Goal: Task Accomplishment & Management: Complete application form

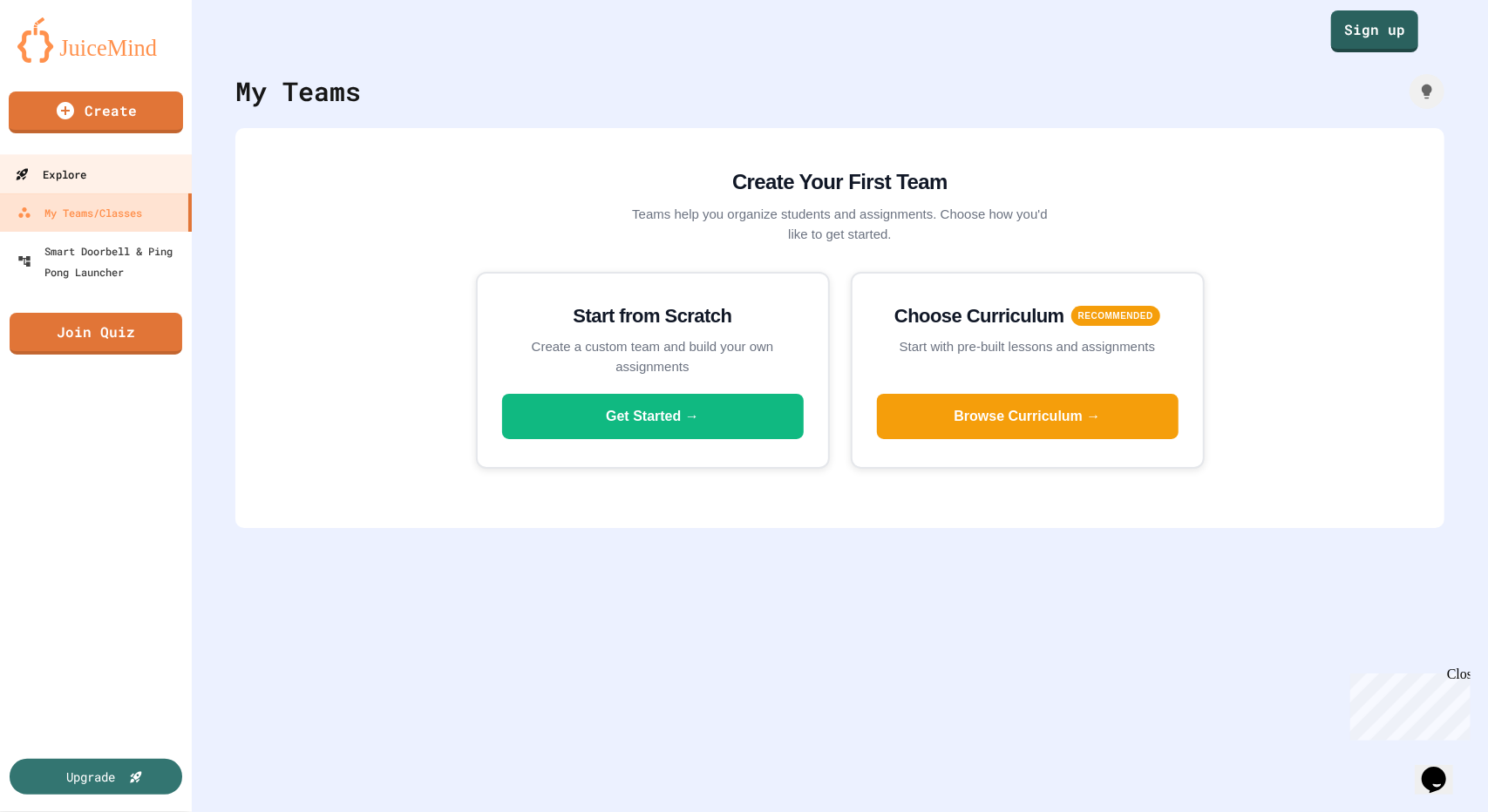
click at [91, 174] on link "Explore" at bounding box center [95, 173] width 198 height 39
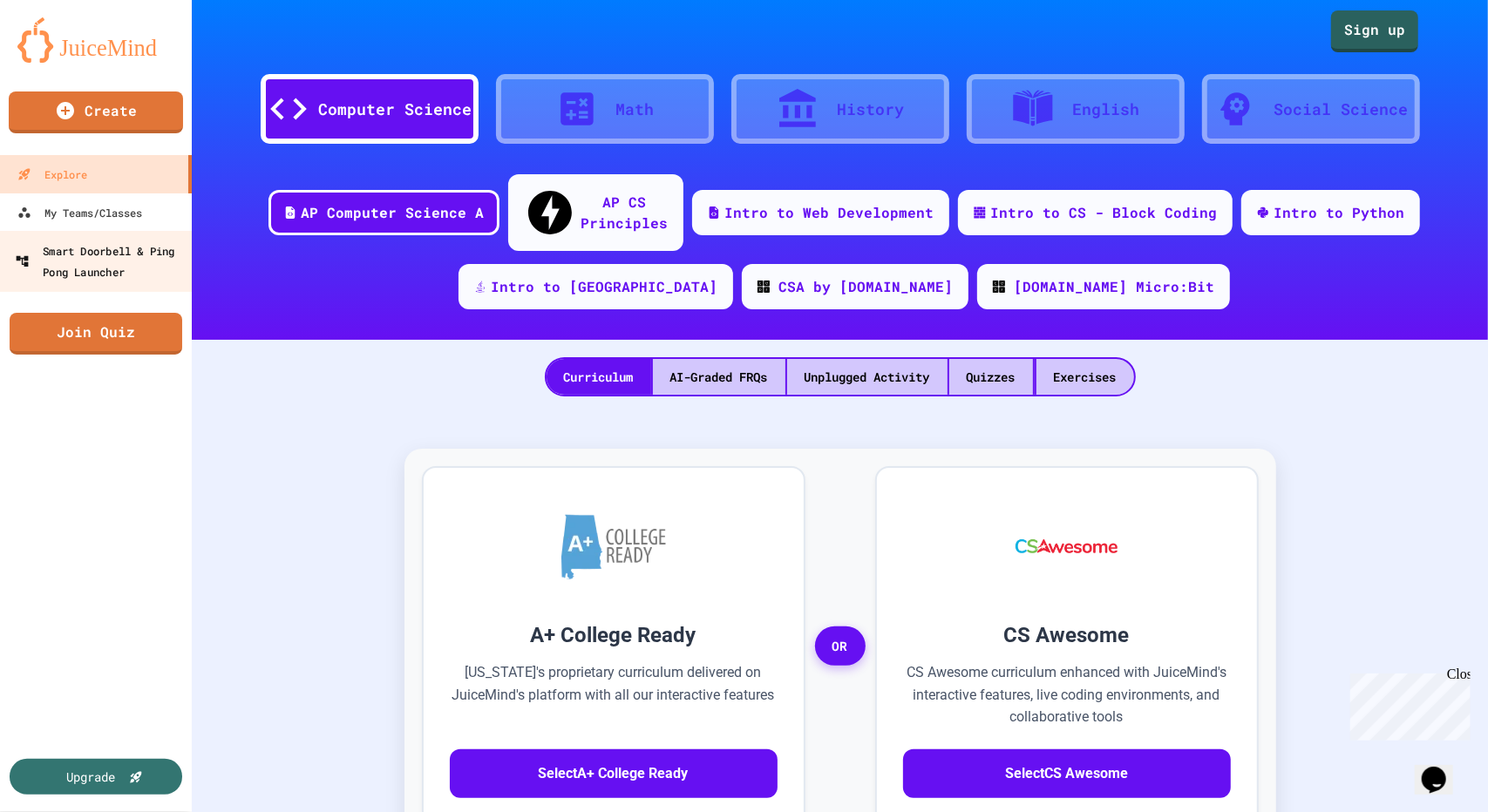
click at [91, 249] on div "Smart Doorbell & Ping Pong Launcher" at bounding box center [101, 261] width 173 height 43
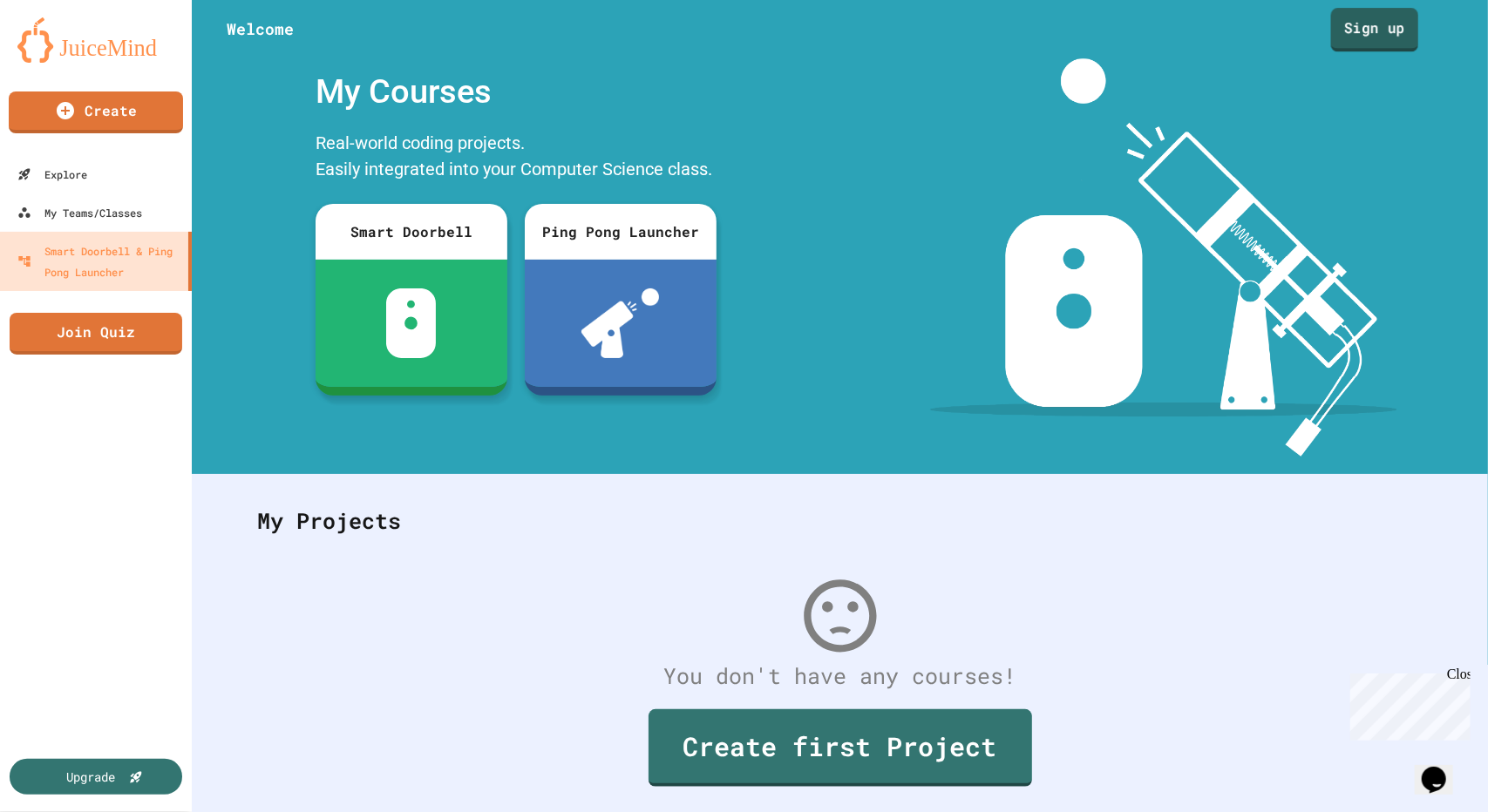
click at [1374, 26] on link "Sign up" at bounding box center [1375, 29] width 87 height 43
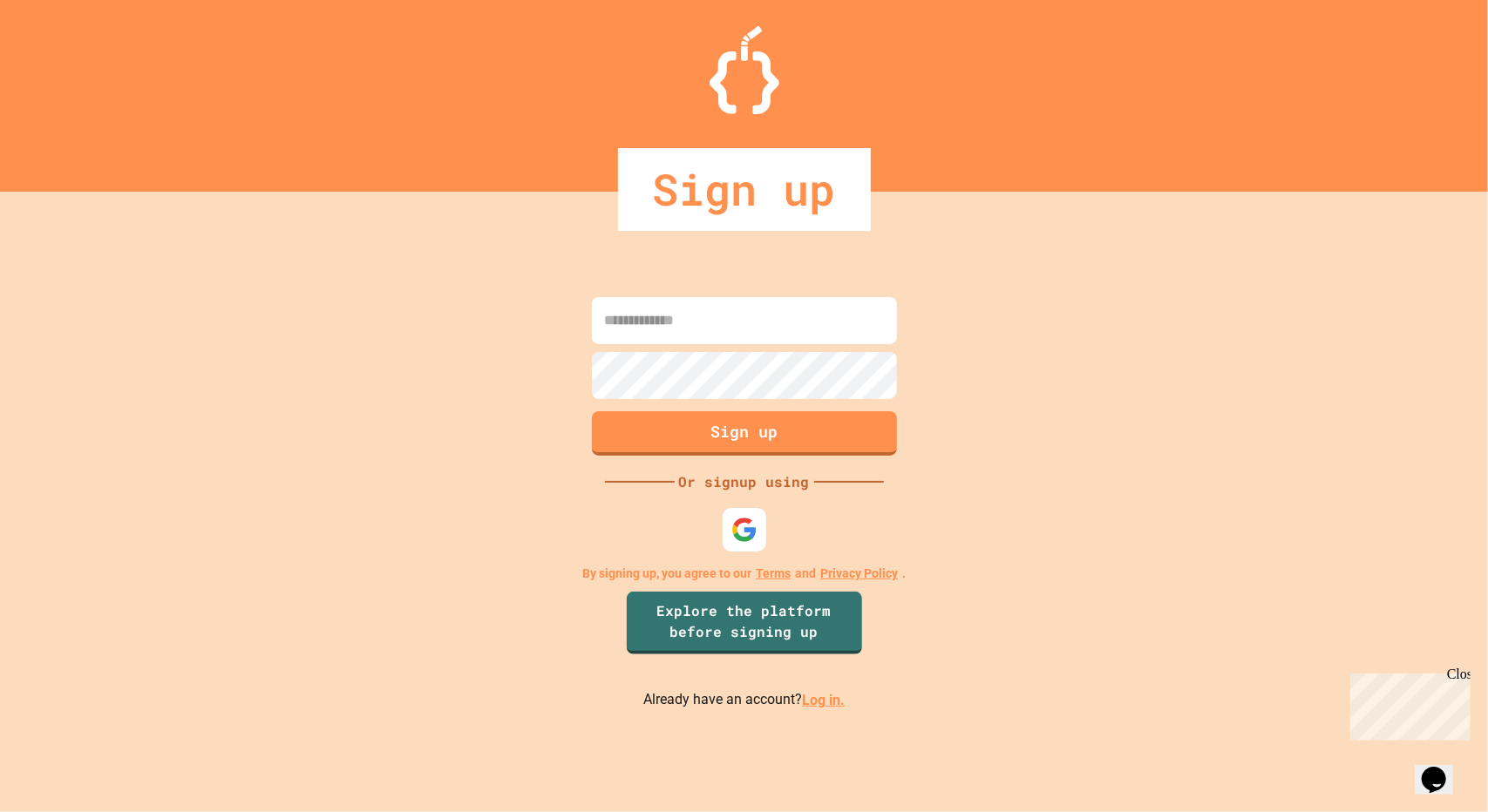
click at [737, 310] on input at bounding box center [744, 320] width 305 height 47
click at [817, 693] on link "Log in." at bounding box center [822, 700] width 43 height 17
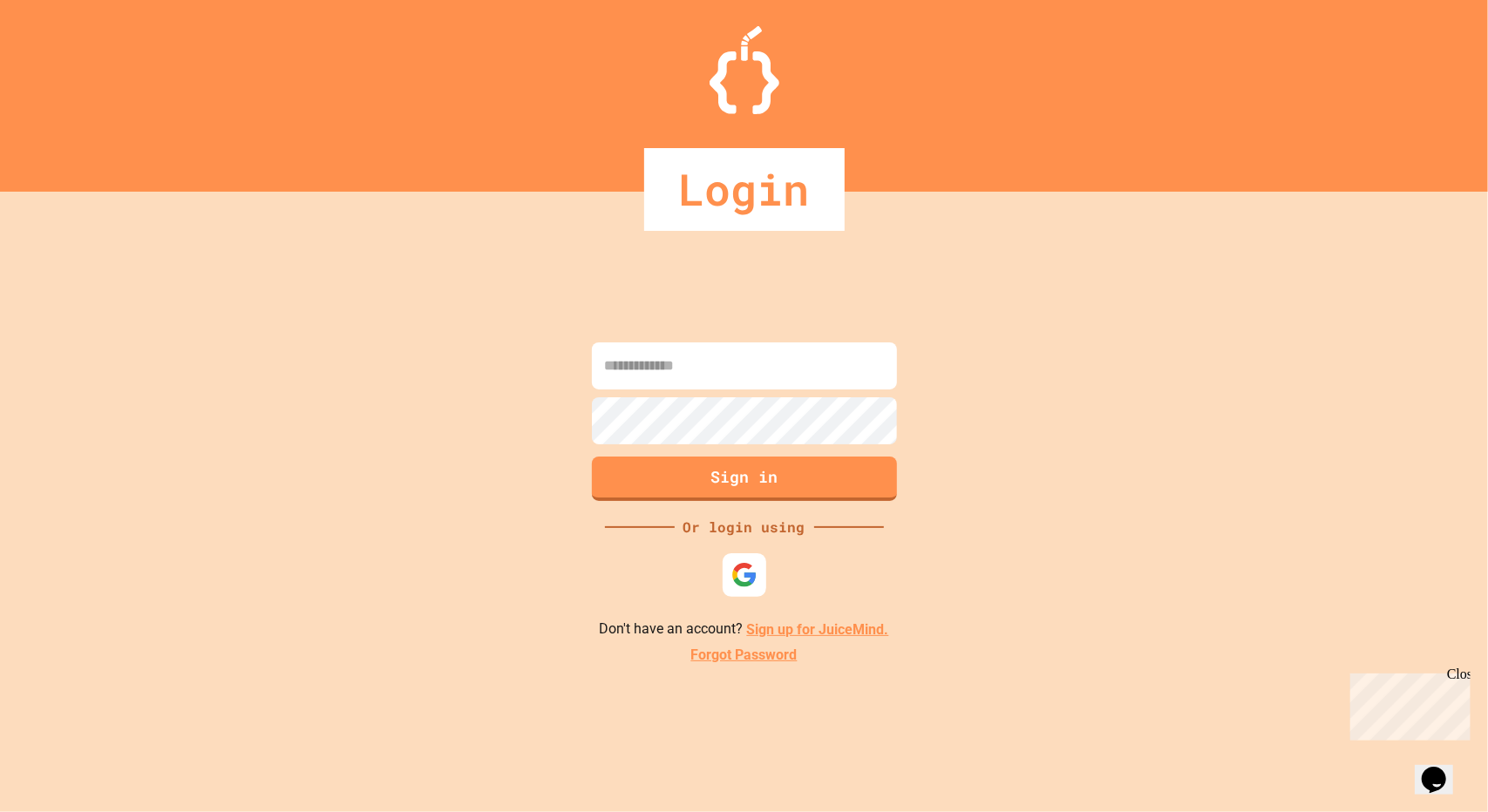
click at [751, 358] on input at bounding box center [744, 366] width 305 height 47
click at [710, 353] on input at bounding box center [744, 366] width 305 height 47
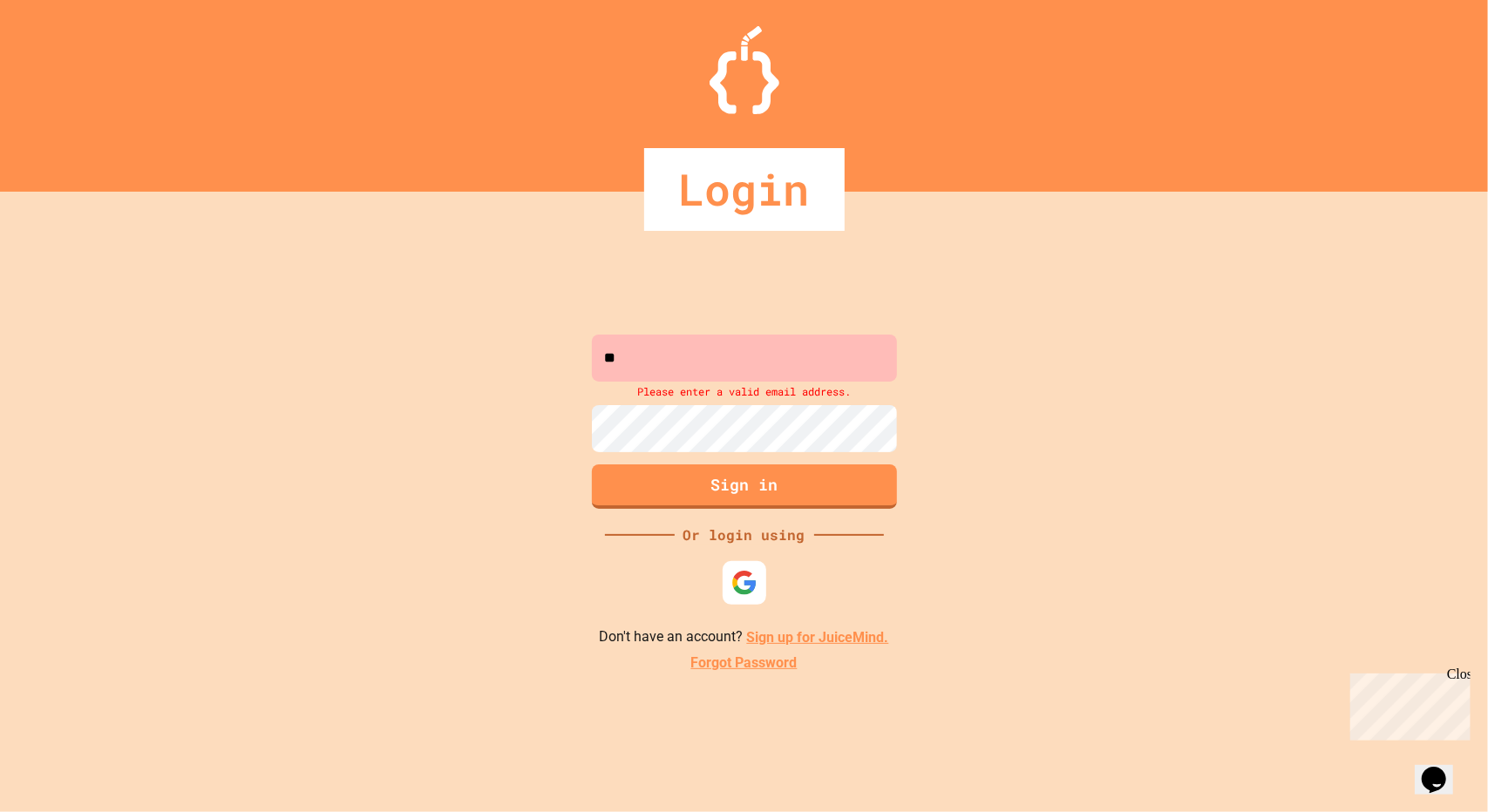
type input "*"
click at [1114, 320] on div "Email address is a required field Sign in Or login using Don't have an account?…" at bounding box center [744, 502] width 1488 height 620
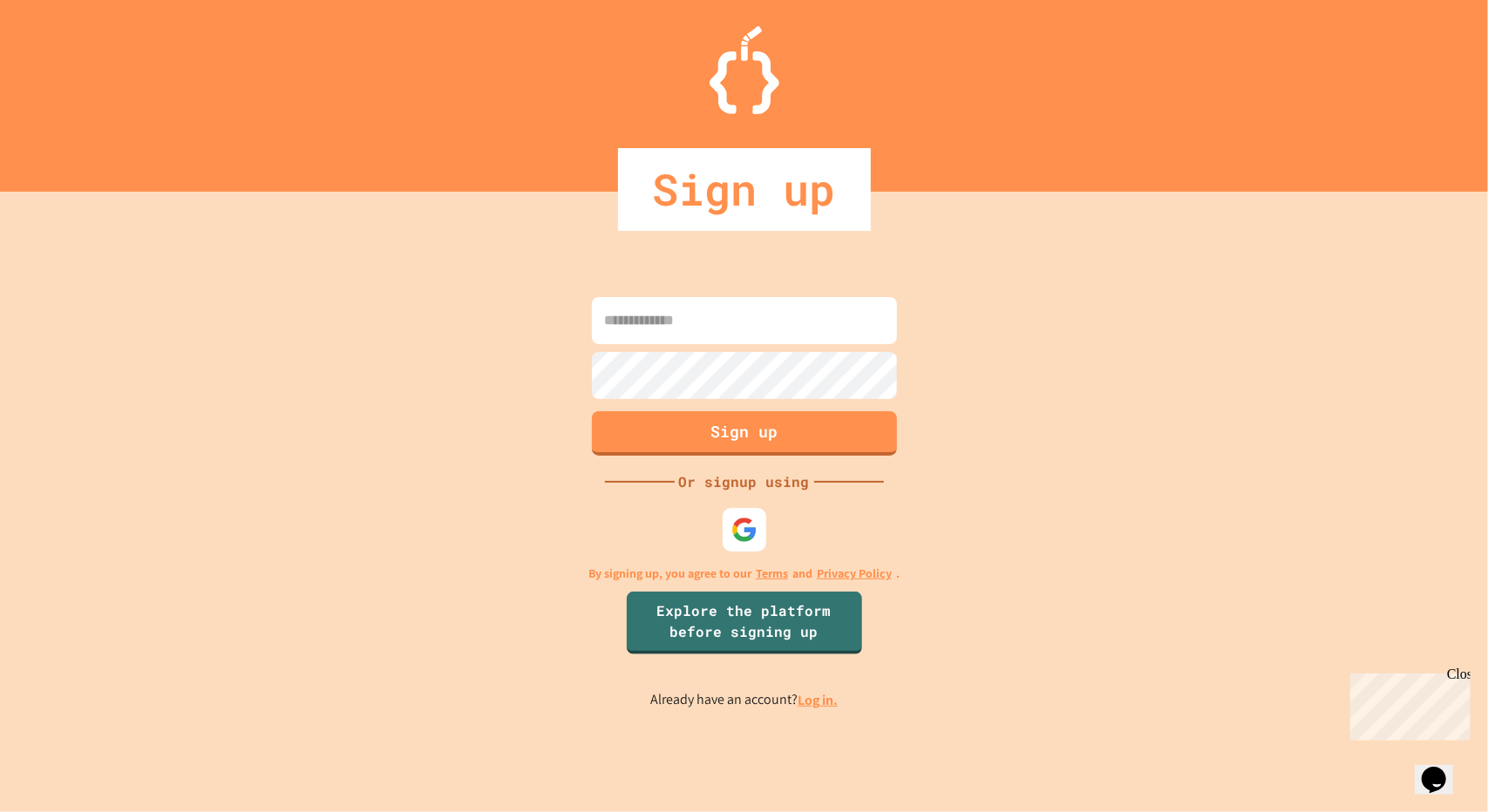
click at [701, 313] on input at bounding box center [744, 320] width 305 height 47
type input "*"
click at [1030, 149] on div "Sign up" at bounding box center [744, 190] width 1488 height 83
